Goal: Task Accomplishment & Management: Complete application form

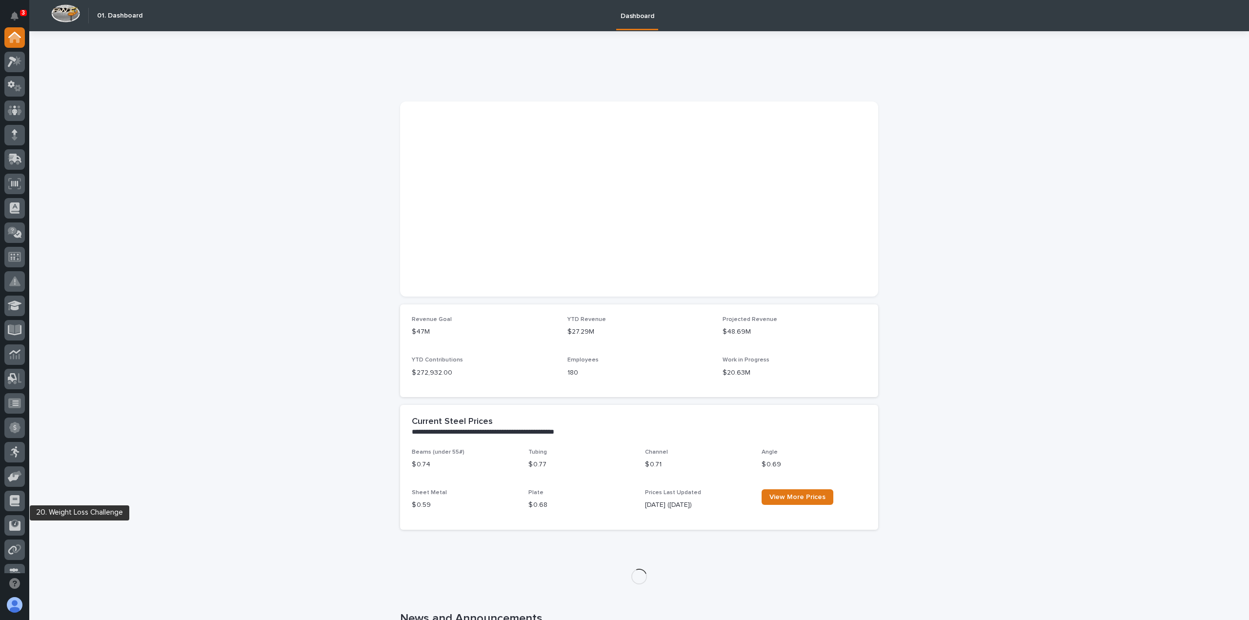
scroll to position [146, 0]
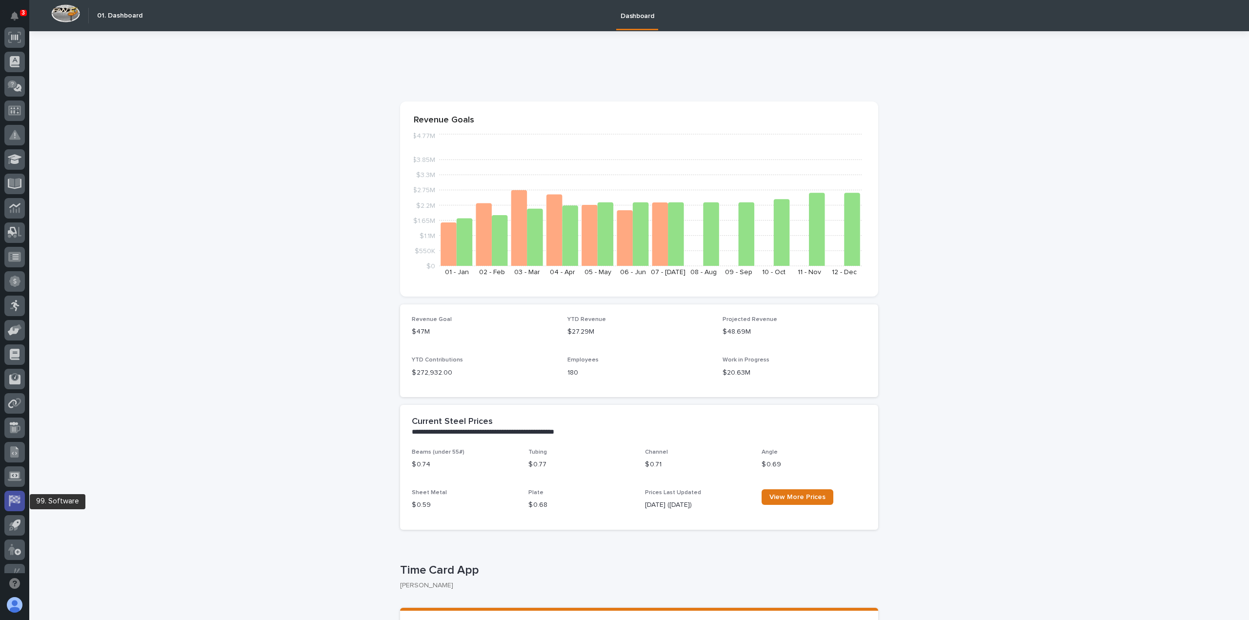
click at [14, 503] on icon at bounding box center [14, 500] width 13 height 11
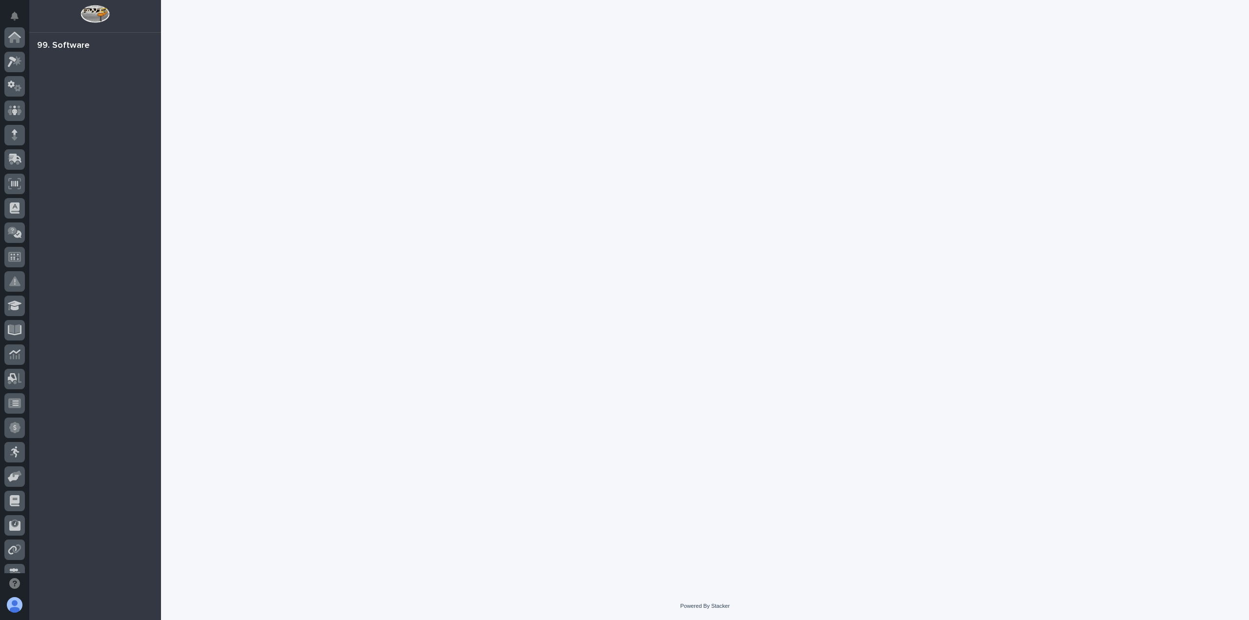
scroll to position [185, 0]
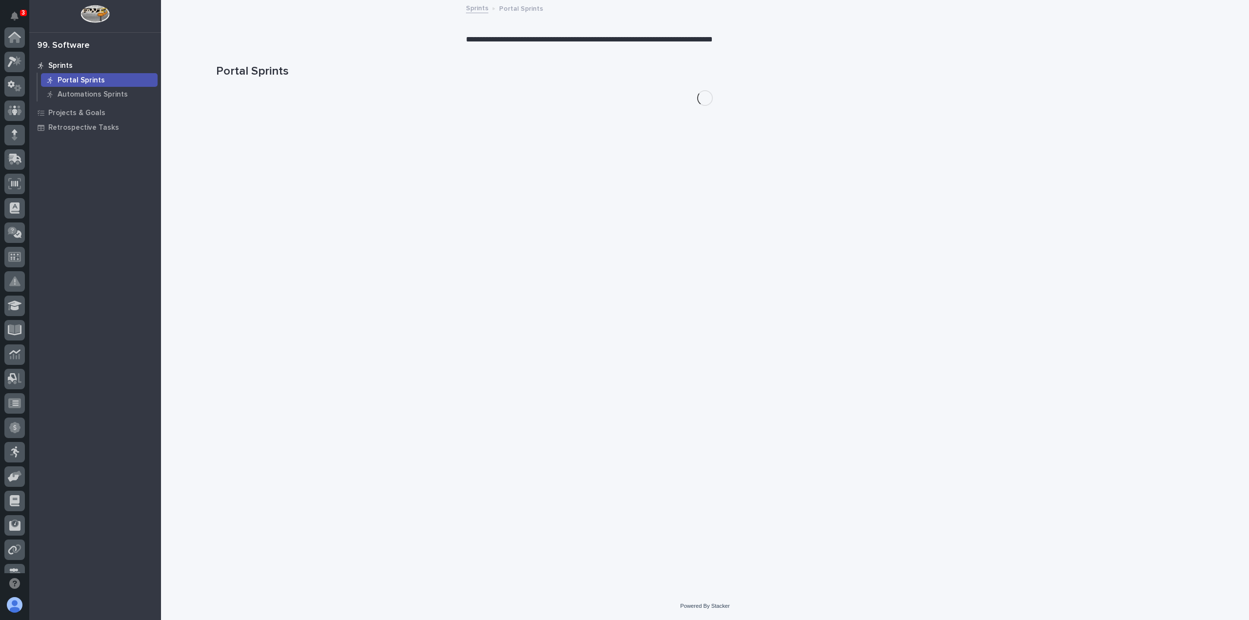
scroll to position [185, 0]
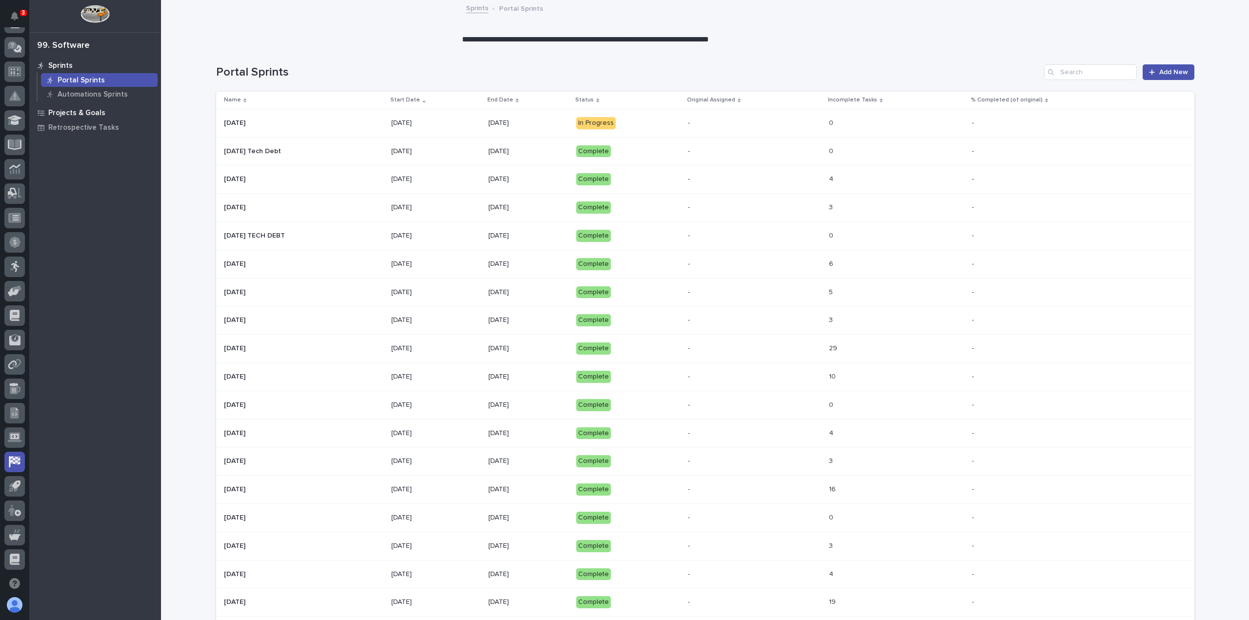
click at [80, 111] on p "Projects & Goals" at bounding box center [76, 113] width 57 height 9
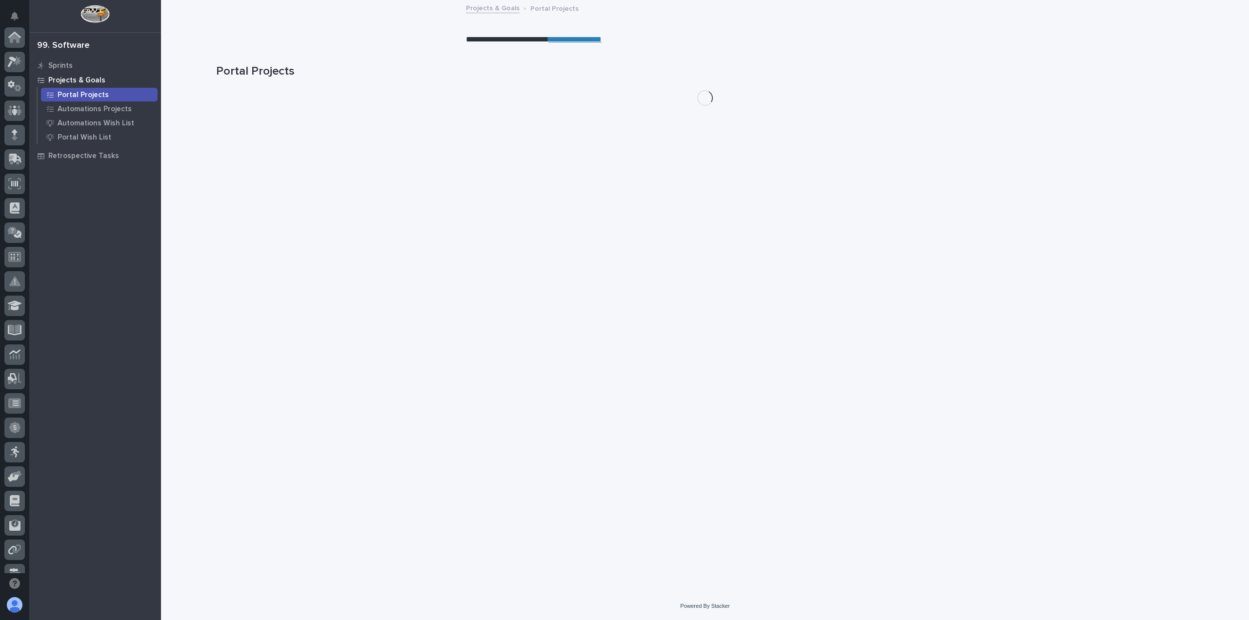
scroll to position [185, 0]
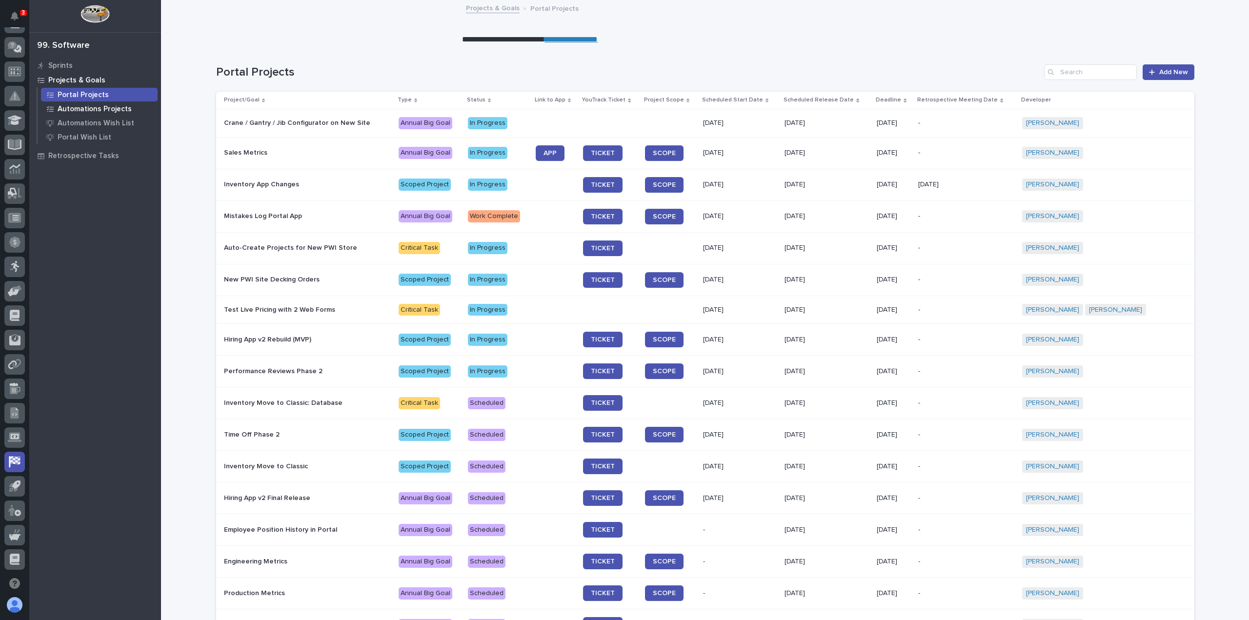
click at [71, 110] on p "Automations Projects" at bounding box center [95, 109] width 74 height 9
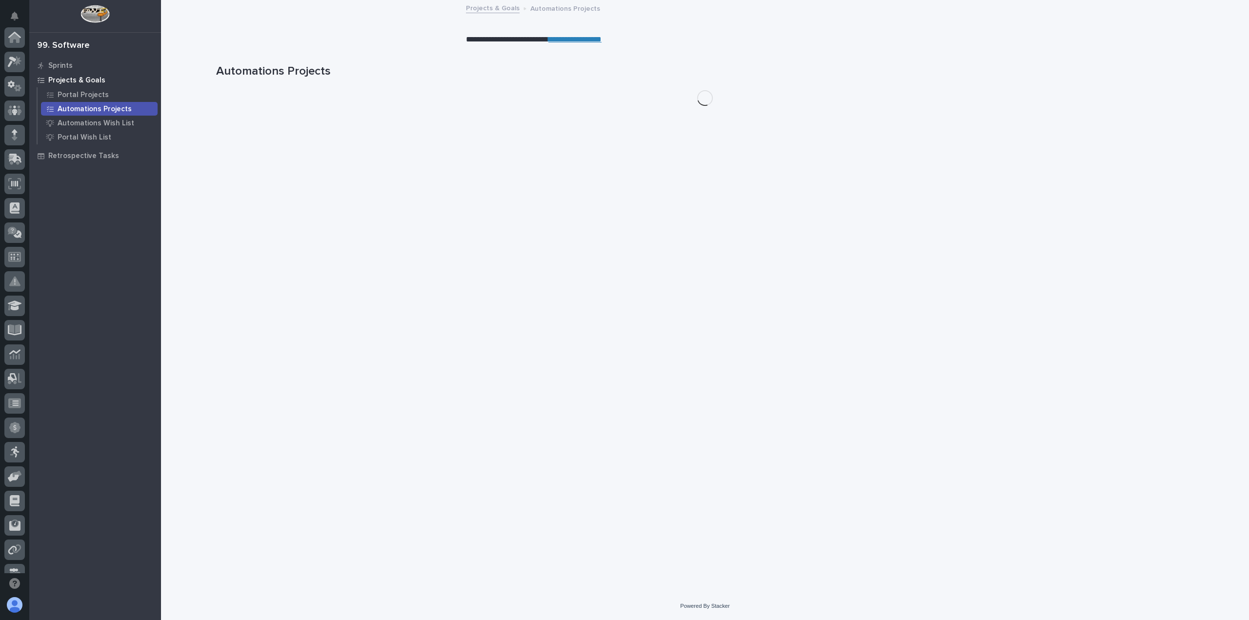
scroll to position [185, 0]
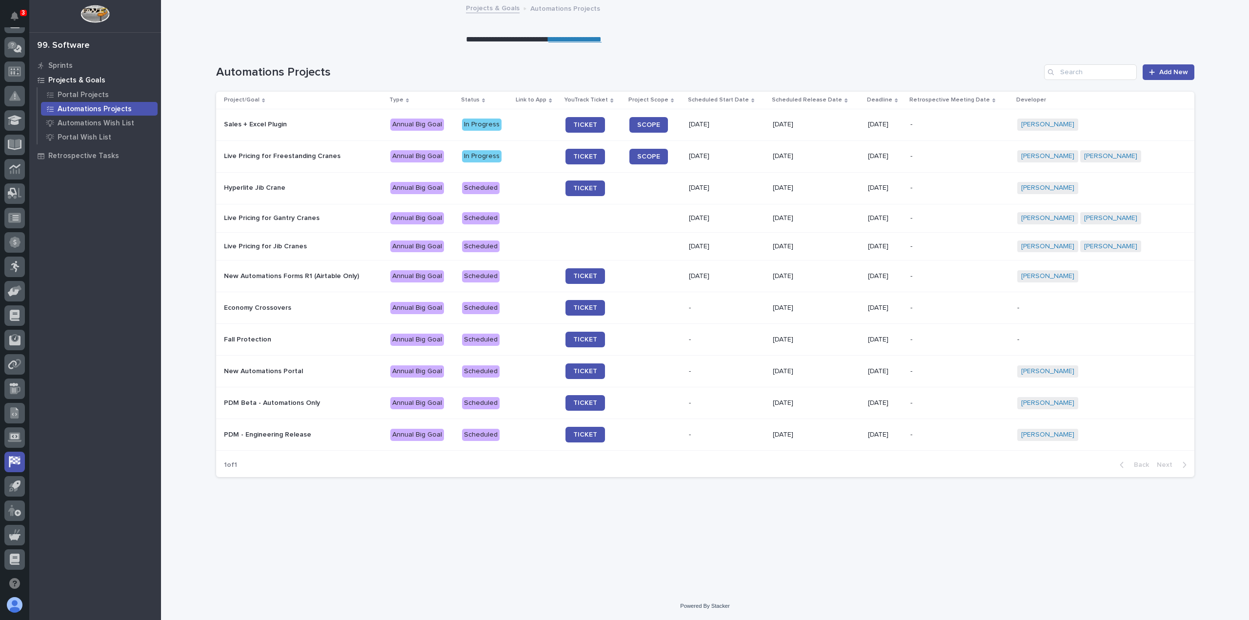
click at [569, 41] on link "**********" at bounding box center [574, 39] width 53 height 7
click at [1183, 68] on link "Add New" at bounding box center [1168, 72] width 51 height 16
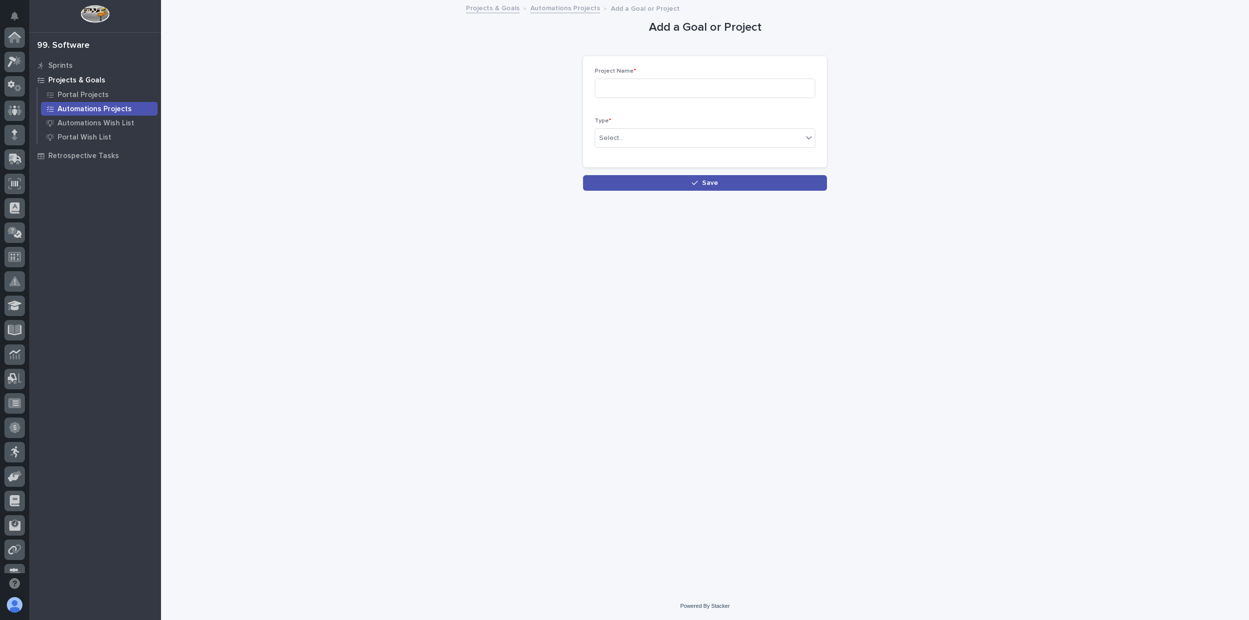
scroll to position [185, 0]
click at [618, 87] on input at bounding box center [705, 89] width 221 height 20
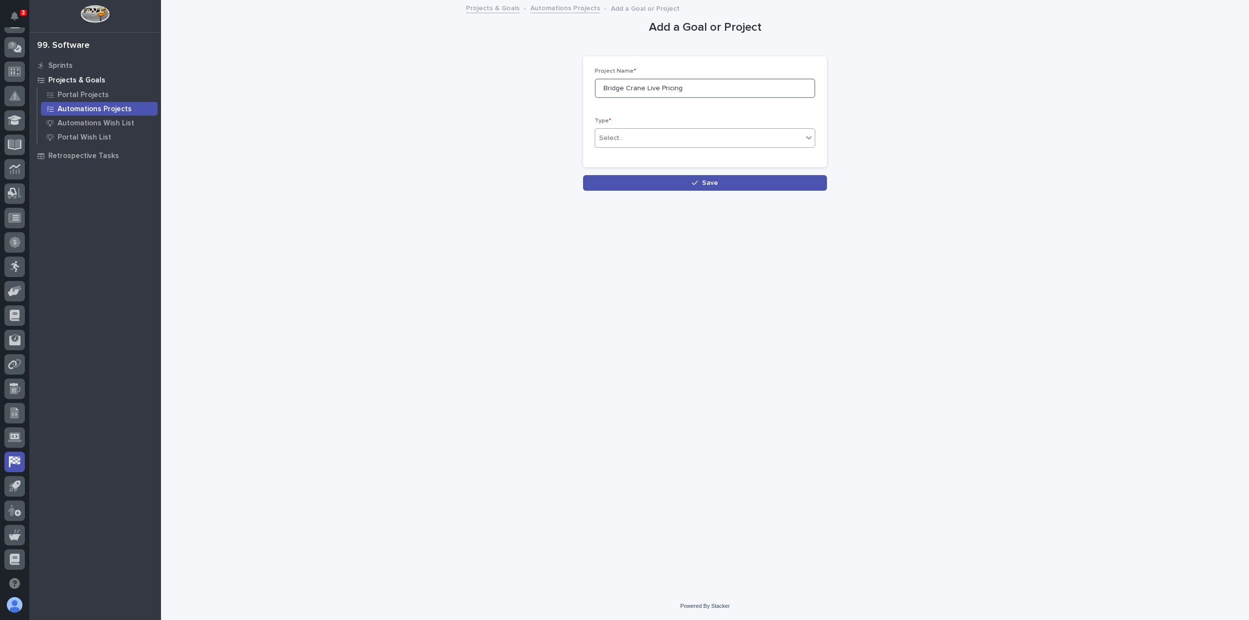
type input "Bridge Crane Live Pricing"
click at [625, 140] on div "Select..." at bounding box center [698, 138] width 207 height 16
click at [622, 189] on span "Critical Task" at bounding box center [619, 189] width 41 height 11
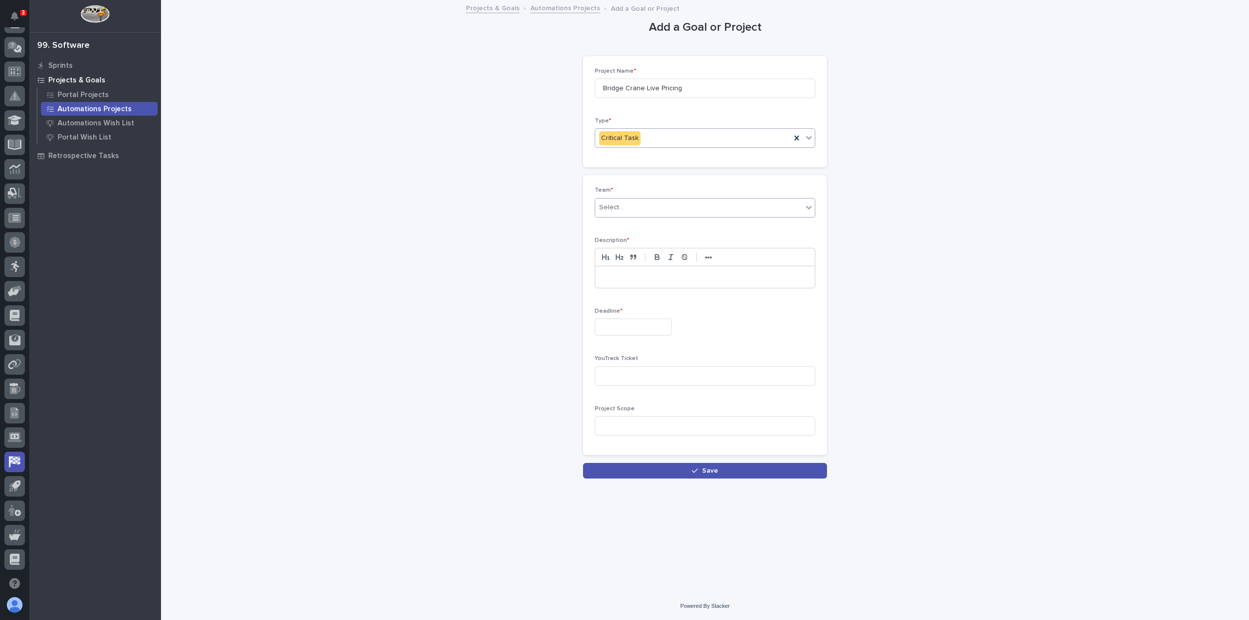
click at [629, 203] on div "Select..." at bounding box center [698, 208] width 207 height 16
click at [617, 227] on div "Automations" at bounding box center [705, 225] width 220 height 17
click at [614, 273] on p at bounding box center [705, 277] width 205 height 10
click at [625, 325] on input "text" at bounding box center [633, 327] width 77 height 17
click at [679, 173] on span "Next Month" at bounding box center [679, 174] width 0 height 13
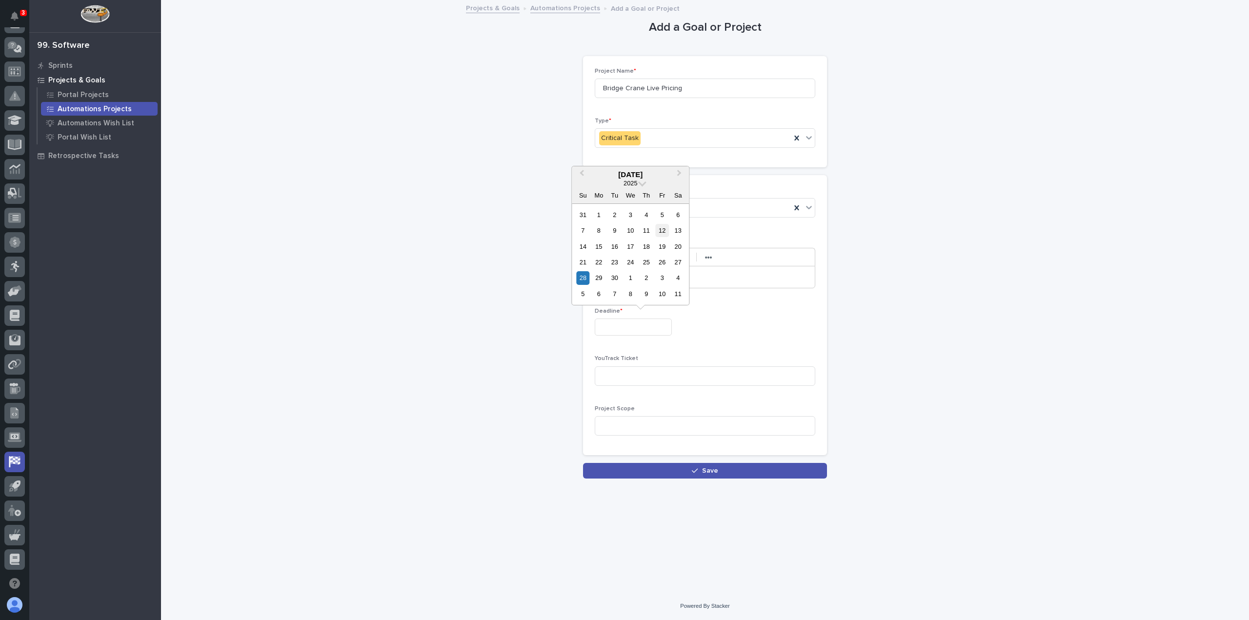
click at [664, 229] on div "12" at bounding box center [662, 230] width 13 height 13
type input "**********"
click at [629, 375] on input at bounding box center [705, 376] width 221 height 20
click at [700, 469] on div "button" at bounding box center [697, 470] width 10 height 7
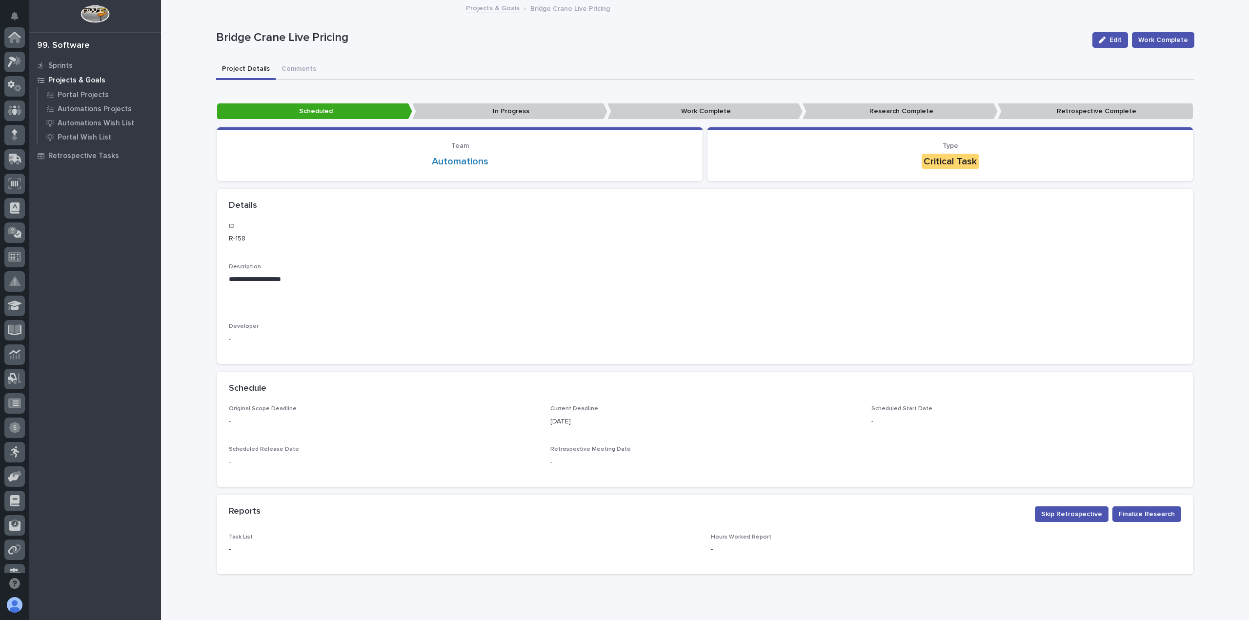
scroll to position [185, 0]
